Goal: Information Seeking & Learning: Understand process/instructions

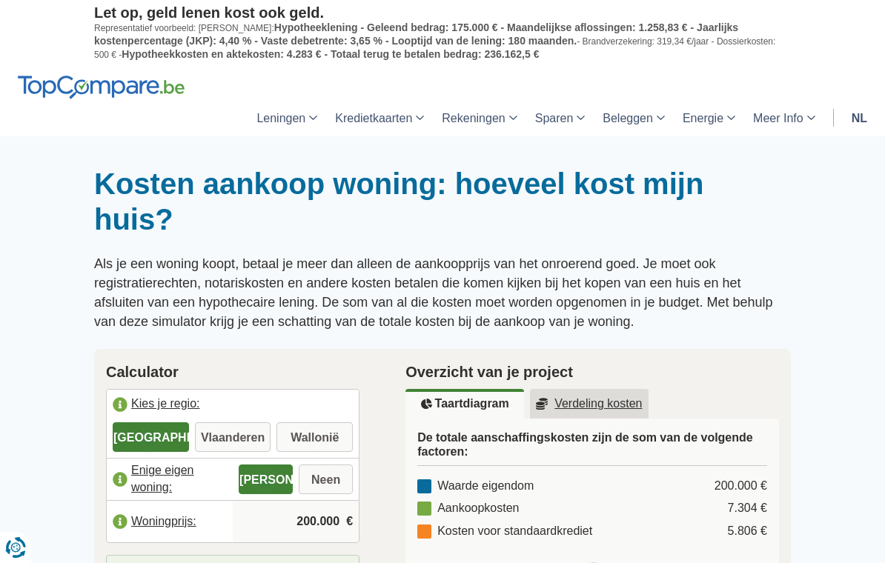
click at [228, 442] on label "Vlaanderen" at bounding box center [233, 437] width 76 height 30
click at [228, 442] on input "Vlaanderen" at bounding box center [233, 438] width 76 height 27
radio input "true"
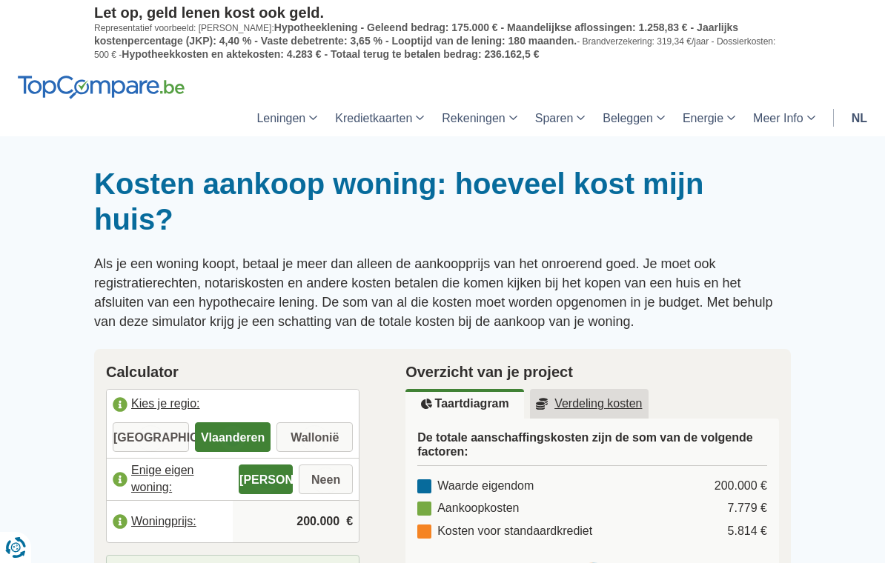
click at [317, 485] on label "Neen" at bounding box center [326, 480] width 54 height 30
click at [317, 485] on input "Neen" at bounding box center [326, 481] width 54 height 27
radio input "true"
click at [316, 519] on input "200.000" at bounding box center [296, 522] width 114 height 40
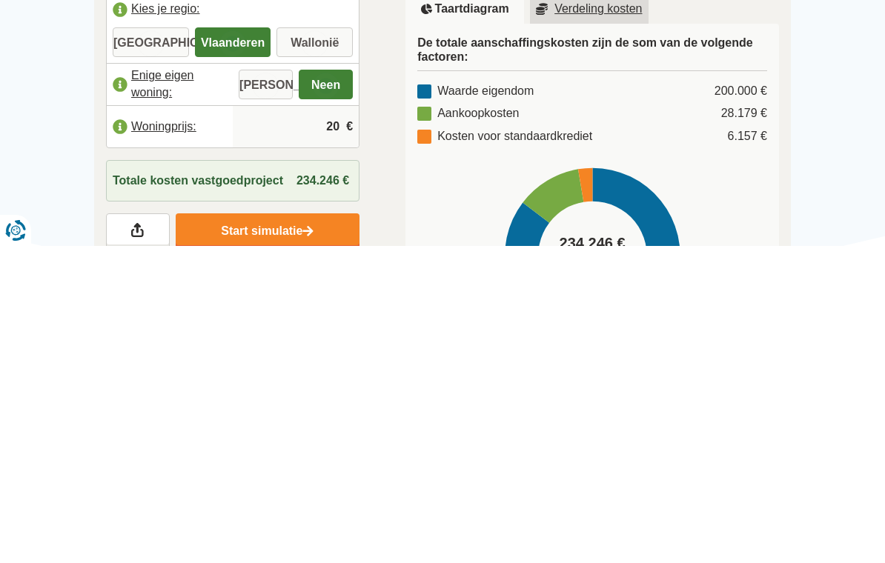
type input "2"
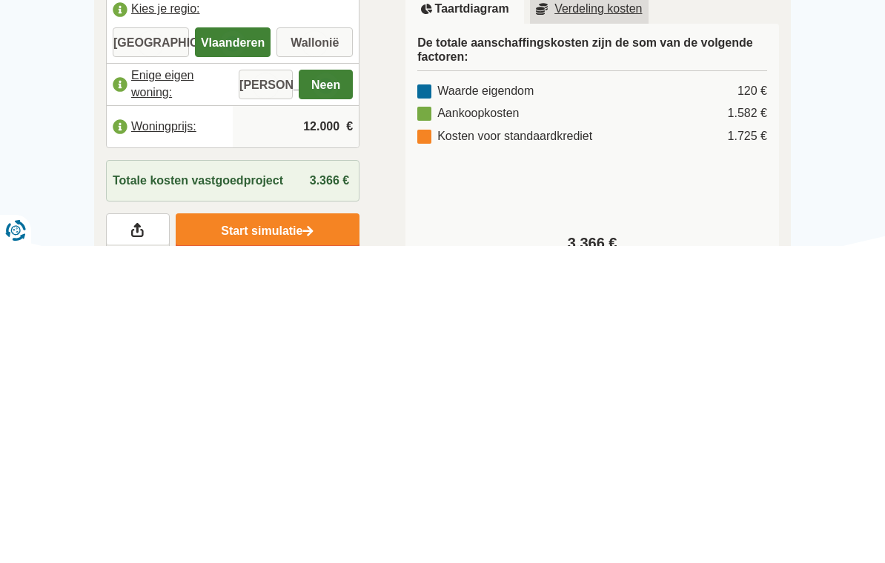
type input "120.000"
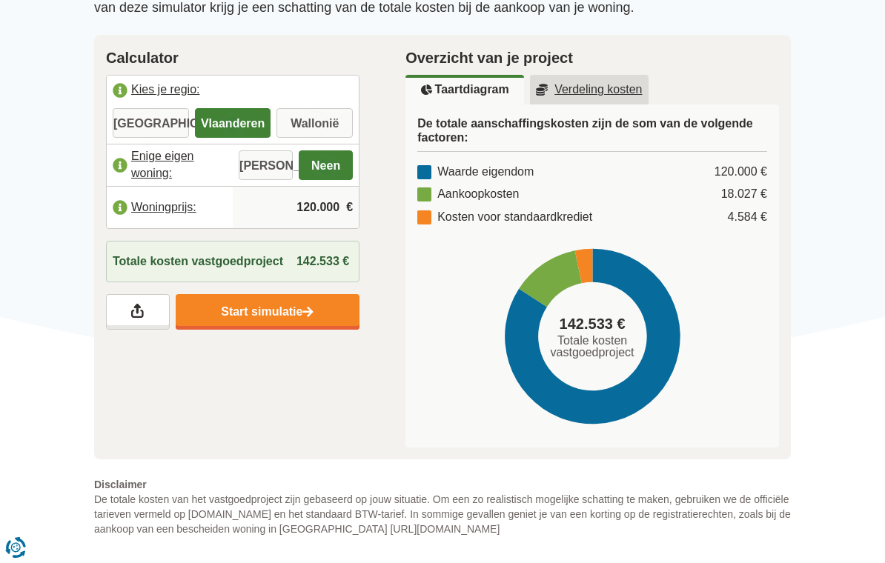
scroll to position [313, 0]
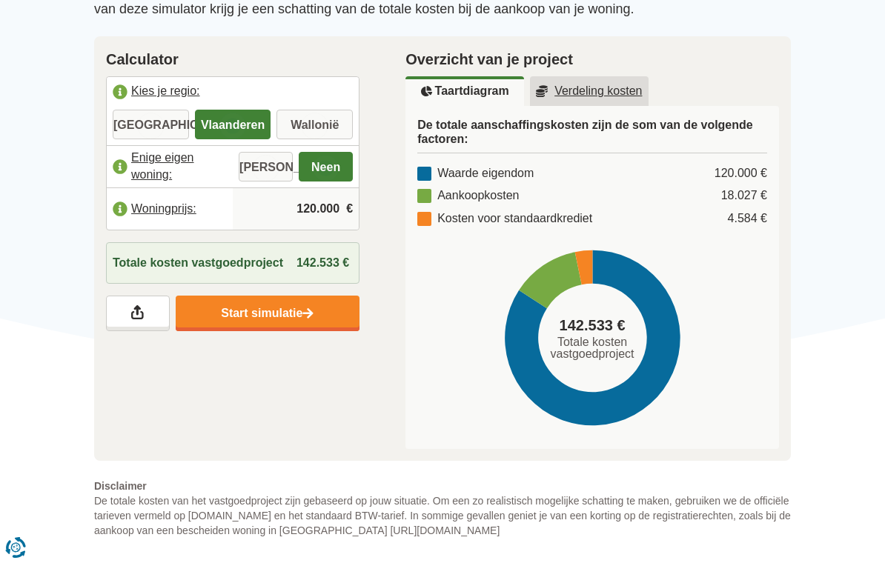
click at [625, 94] on u "Verdeling kosten" at bounding box center [589, 91] width 107 height 12
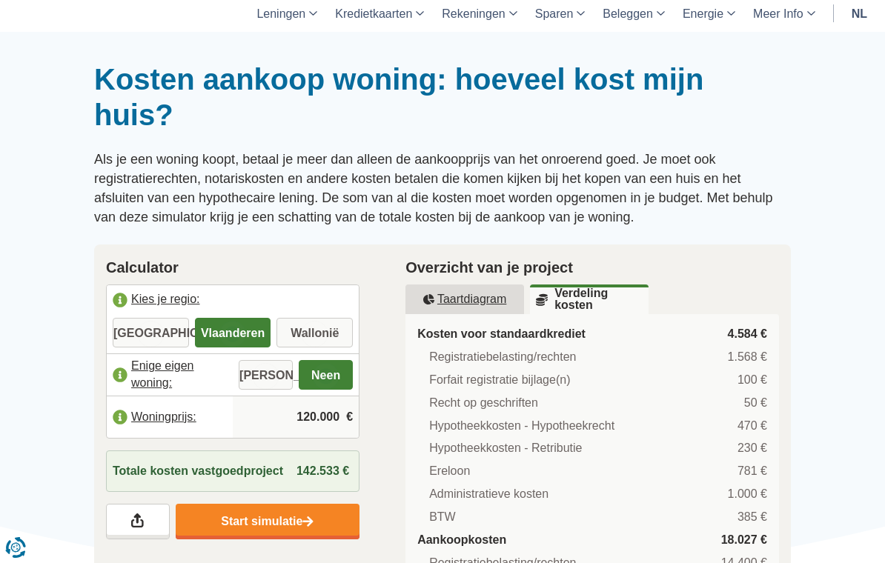
scroll to position [130, 0]
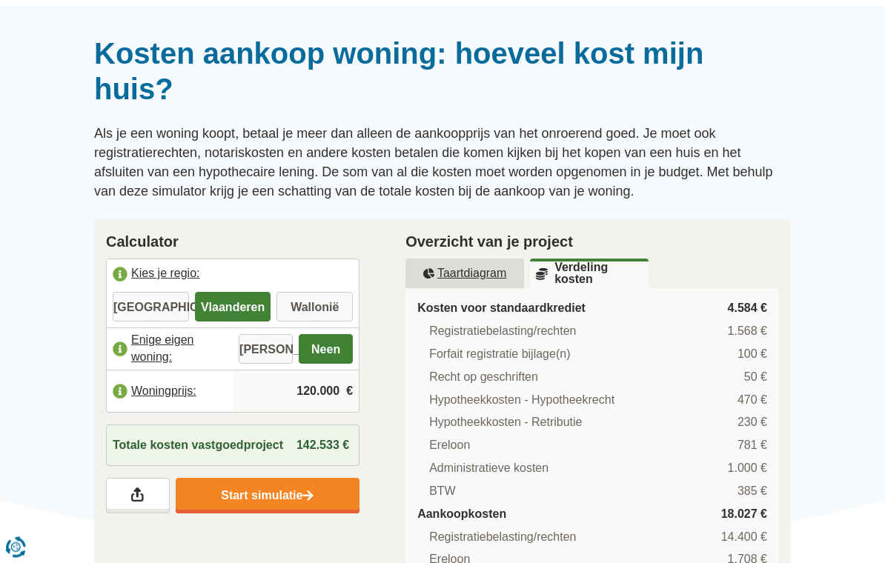
click at [158, 307] on label "[GEOGRAPHIC_DATA]" at bounding box center [151, 308] width 76 height 30
click at [158, 307] on input "[GEOGRAPHIC_DATA]" at bounding box center [151, 309] width 76 height 27
radio input "true"
click at [311, 316] on label "Wallonië" at bounding box center [314, 307] width 76 height 30
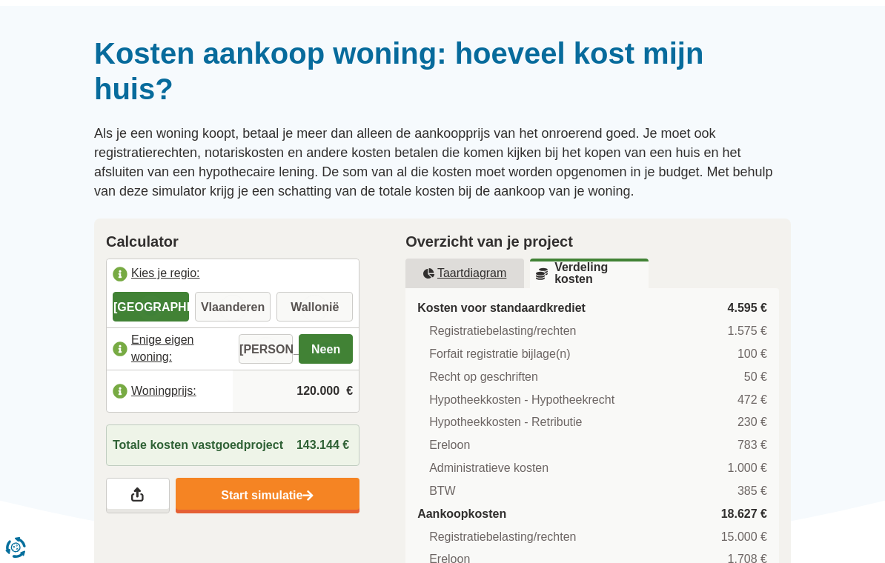
click at [311, 316] on input "Wallonië" at bounding box center [314, 308] width 76 height 27
radio input "true"
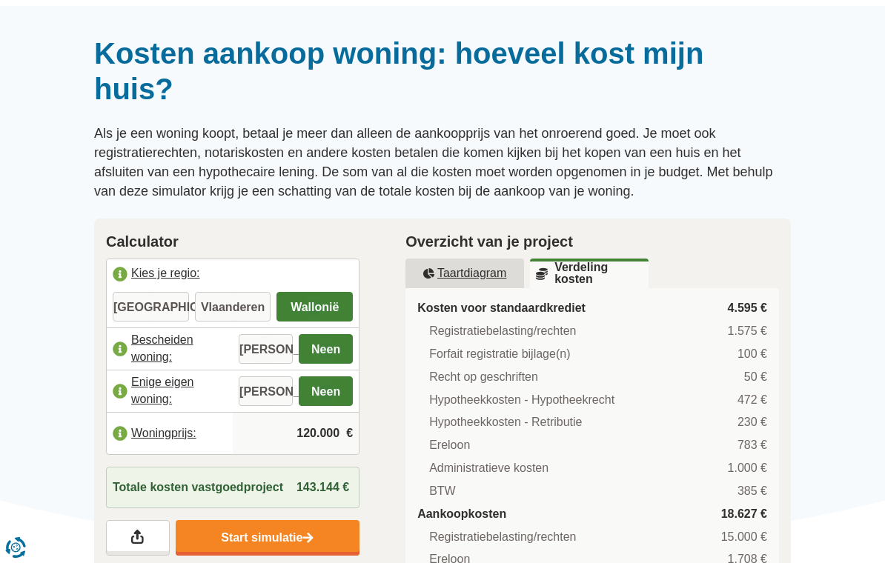
click at [233, 314] on label "Vlaanderen" at bounding box center [233, 307] width 76 height 30
click at [233, 314] on input "Vlaanderen" at bounding box center [233, 308] width 76 height 27
radio input "true"
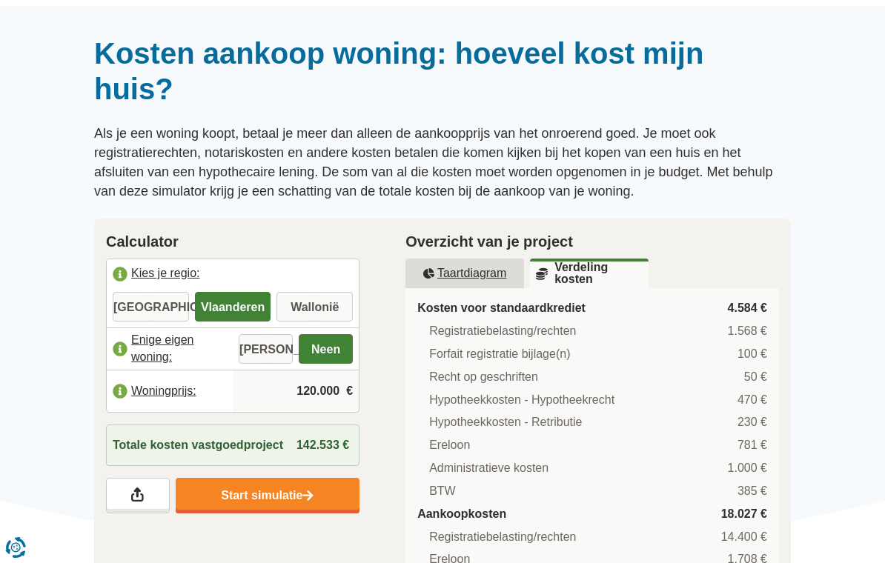
click at [138, 298] on label "[GEOGRAPHIC_DATA]" at bounding box center [151, 307] width 76 height 30
click at [138, 298] on input "[GEOGRAPHIC_DATA]" at bounding box center [151, 308] width 76 height 27
radio input "true"
click at [310, 311] on label "Wallonië" at bounding box center [314, 307] width 76 height 30
click at [310, 311] on input "Wallonië" at bounding box center [314, 308] width 76 height 27
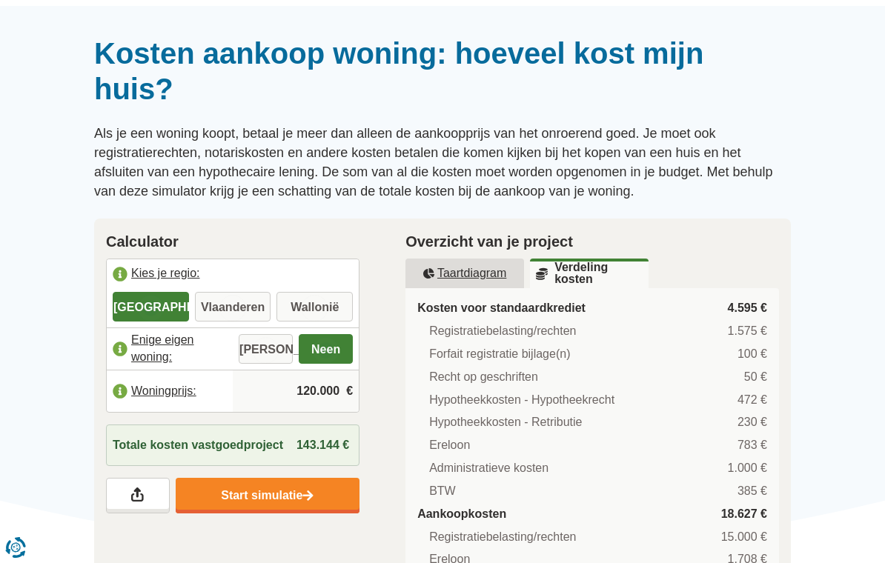
radio input "true"
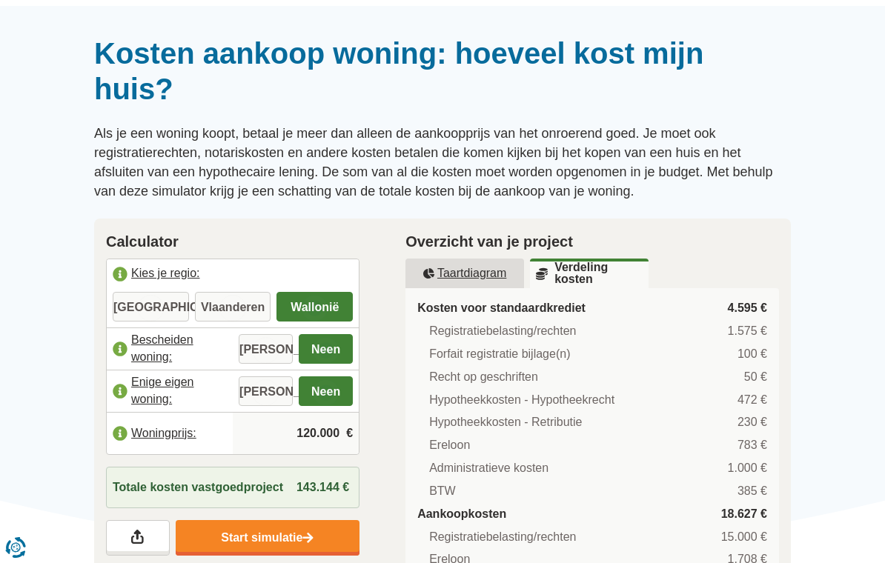
click at [259, 356] on label "[PERSON_NAME]" at bounding box center [266, 349] width 54 height 30
click at [259, 356] on input "[PERSON_NAME]" at bounding box center [266, 350] width 54 height 27
radio input "true"
click at [227, 316] on label "Vlaanderen" at bounding box center [233, 307] width 76 height 30
click at [227, 316] on input "Vlaanderen" at bounding box center [233, 308] width 76 height 27
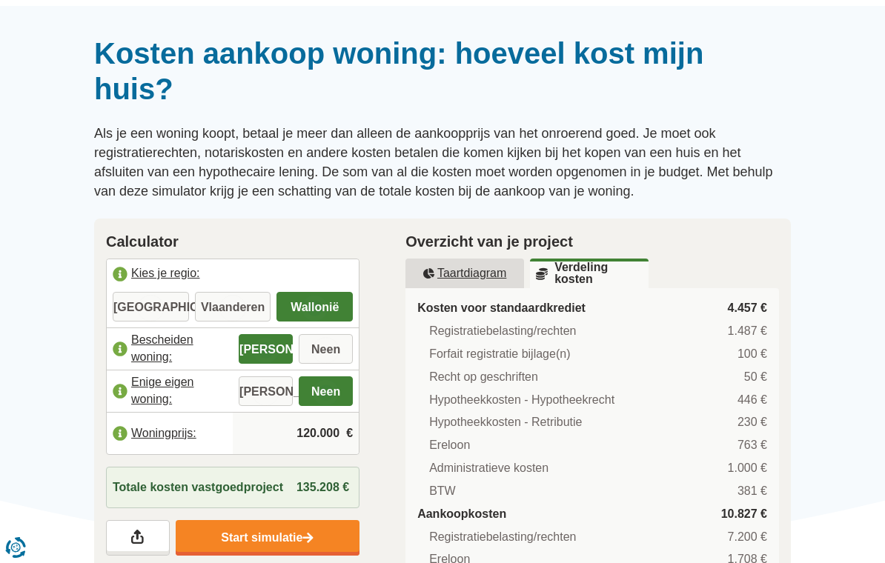
radio input "true"
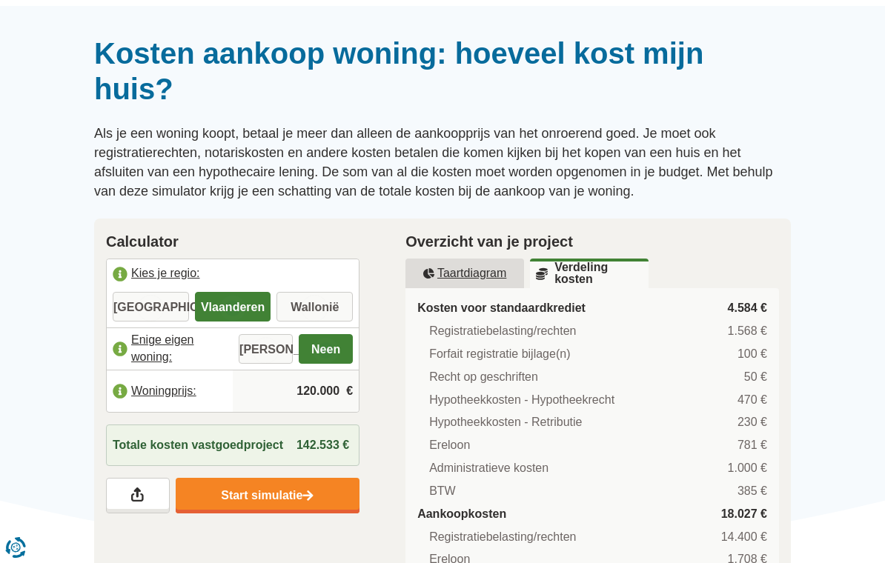
click at [254, 354] on label "[PERSON_NAME]" at bounding box center [266, 349] width 54 height 30
click at [254, 354] on input "[PERSON_NAME]" at bounding box center [266, 350] width 54 height 27
radio input "true"
click at [317, 353] on label "Neen" at bounding box center [326, 349] width 54 height 30
click at [317, 353] on input "Neen" at bounding box center [326, 350] width 54 height 27
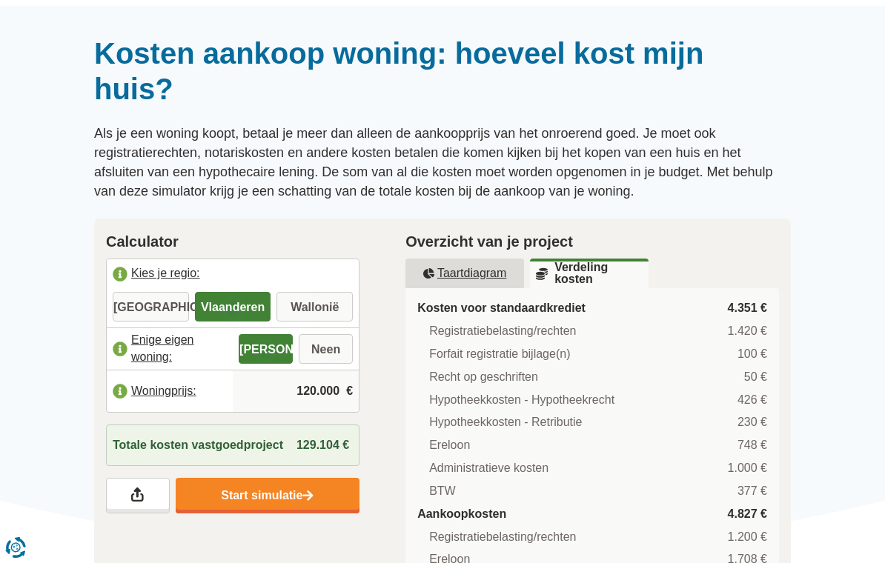
radio input "true"
click at [257, 351] on label "[PERSON_NAME]" at bounding box center [266, 349] width 54 height 30
click at [257, 351] on input "[PERSON_NAME]" at bounding box center [266, 350] width 54 height 27
radio input "true"
click at [330, 349] on label "Neen" at bounding box center [326, 349] width 54 height 30
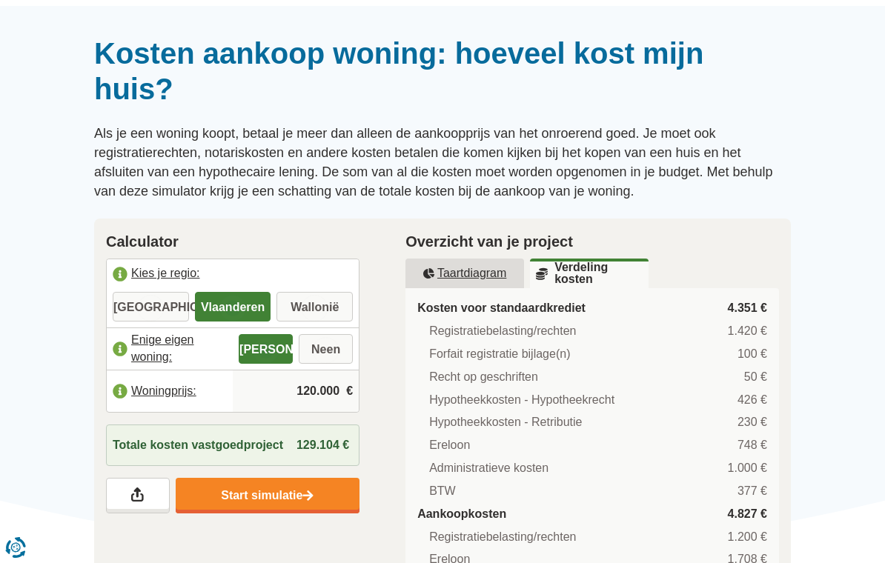
click at [330, 349] on input "Neen" at bounding box center [326, 350] width 54 height 27
radio input "true"
click at [259, 350] on label "[PERSON_NAME]" at bounding box center [266, 349] width 54 height 30
click at [259, 350] on input "[PERSON_NAME]" at bounding box center [266, 350] width 54 height 27
radio input "true"
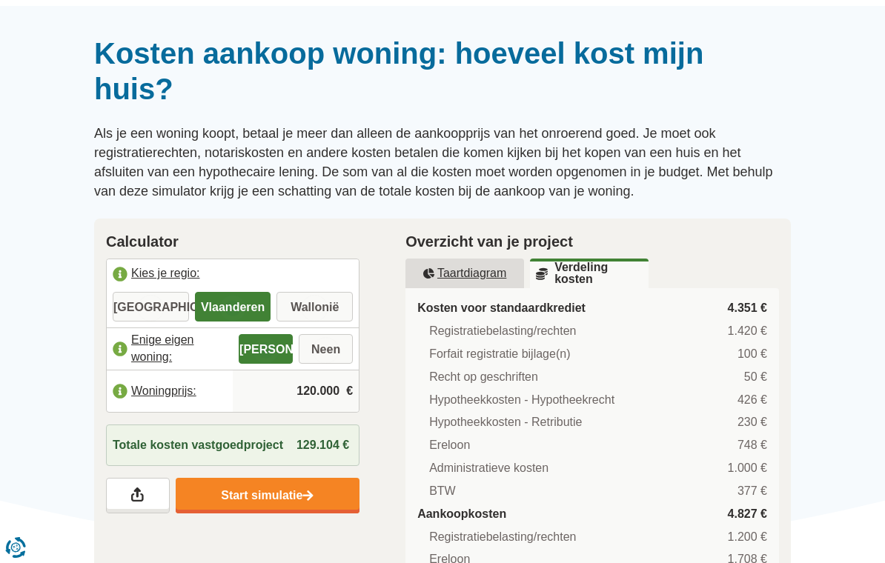
click at [323, 350] on label "Neen" at bounding box center [326, 349] width 54 height 30
click at [323, 350] on input "Neen" at bounding box center [326, 350] width 54 height 27
radio input "true"
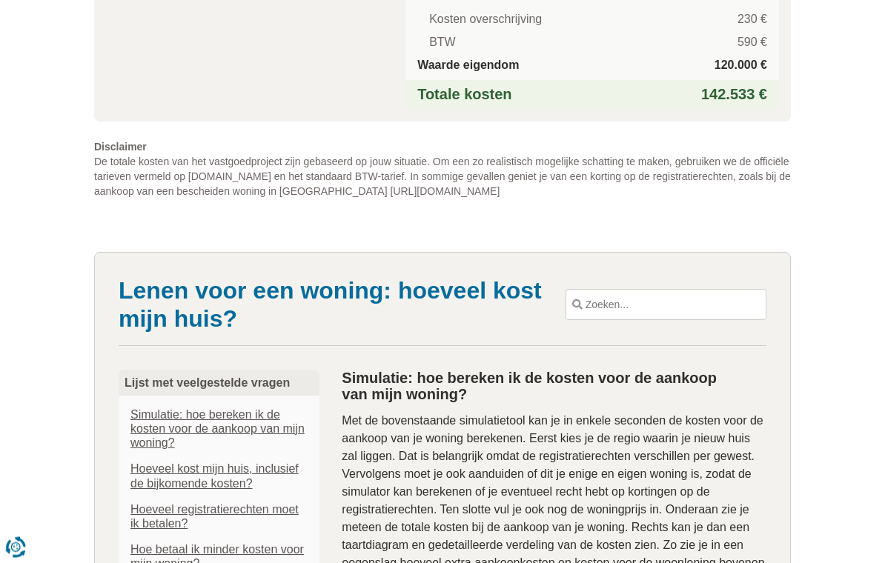
scroll to position [718, 0]
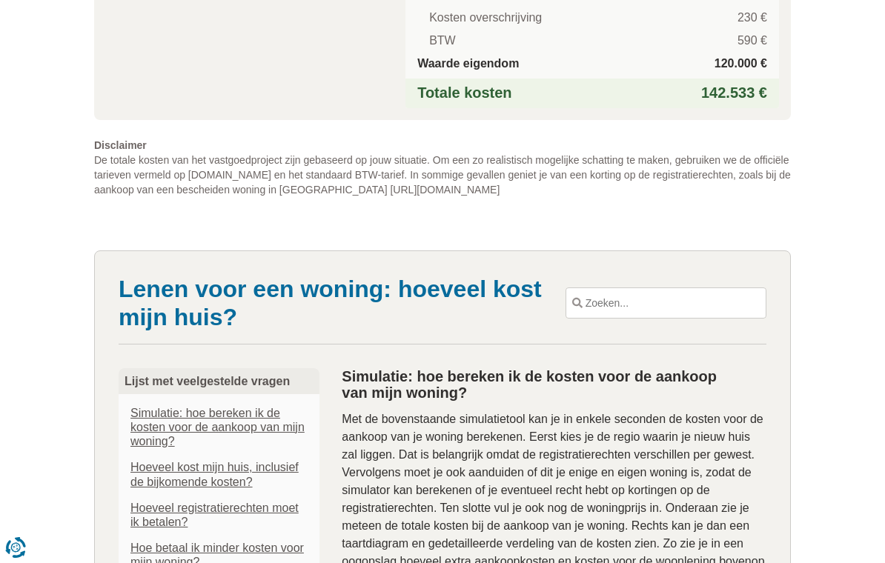
click at [653, 307] on input "text" at bounding box center [665, 303] width 199 height 30
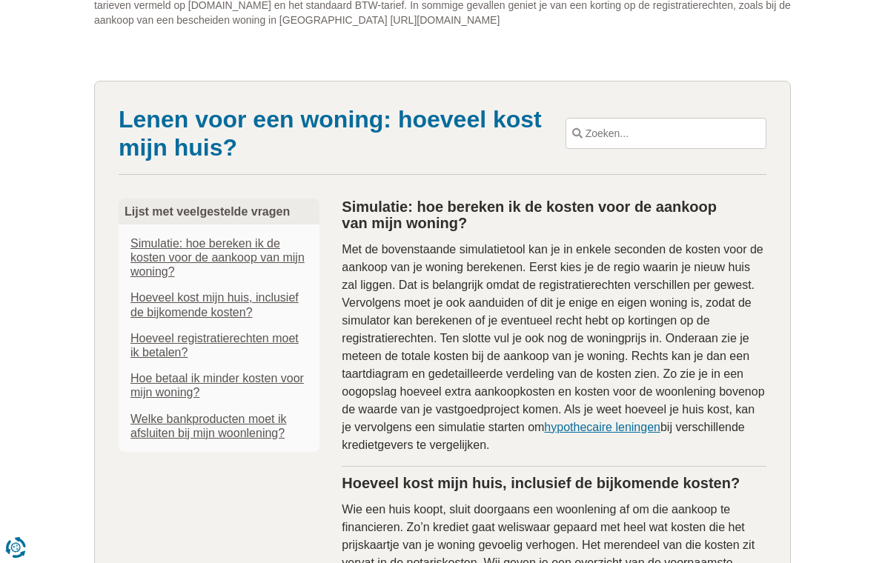
click at [155, 389] on link "Hoe betaal ik minder kosten voor mijn woning?" at bounding box center [218, 385] width 177 height 28
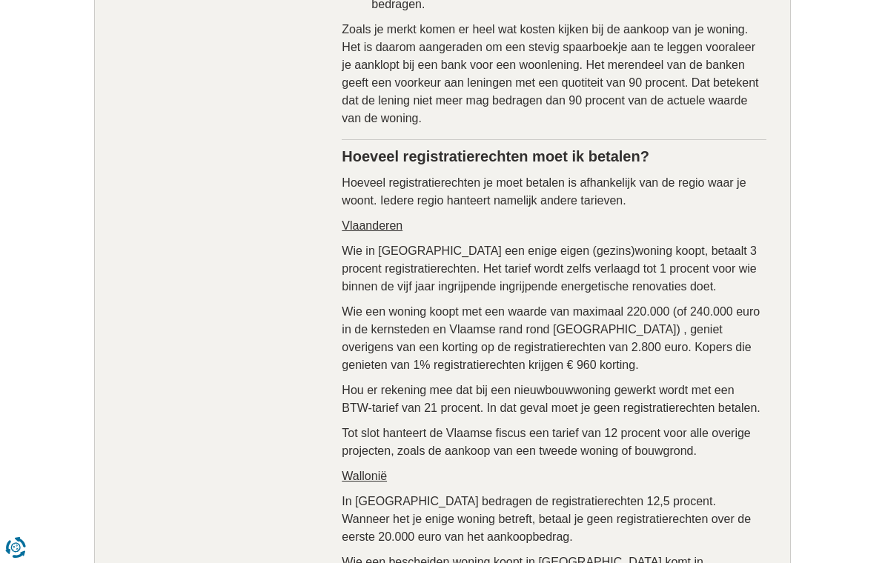
scroll to position [1937, 0]
